Goal: Check status: Check status

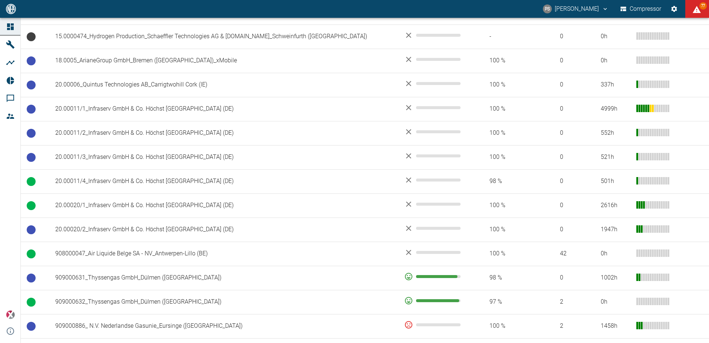
scroll to position [297, 0]
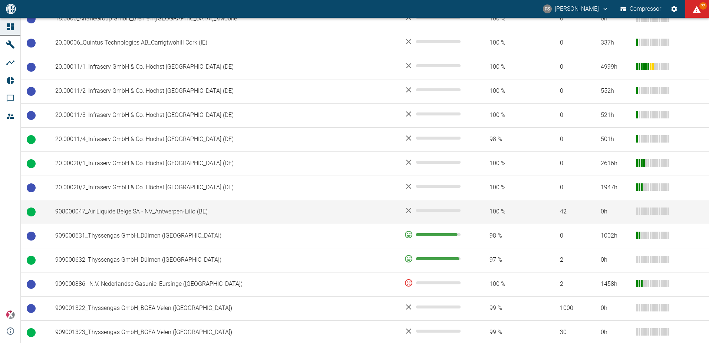
click at [159, 213] on td "908000047_Air Liquide Belge SA - NV_Antwerpen-Lillo (BE)" at bounding box center [223, 212] width 349 height 24
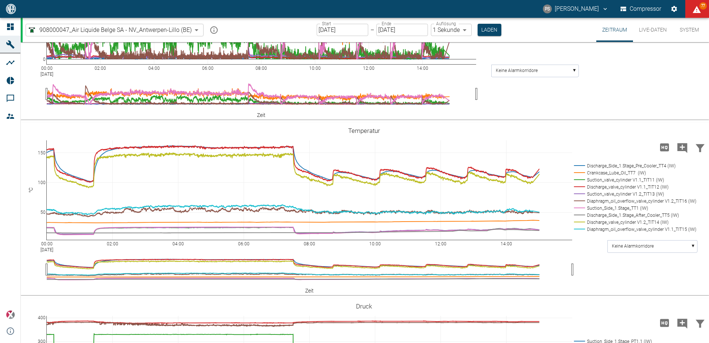
scroll to position [371, 0]
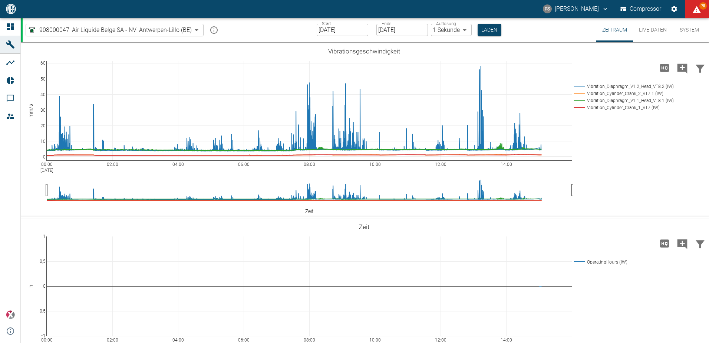
scroll to position [297, 0]
